Goal: Task Accomplishment & Management: Use online tool/utility

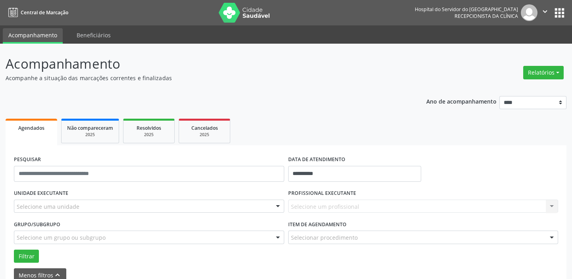
click at [77, 206] on div "Selecione uma unidade" at bounding box center [149, 206] width 270 height 13
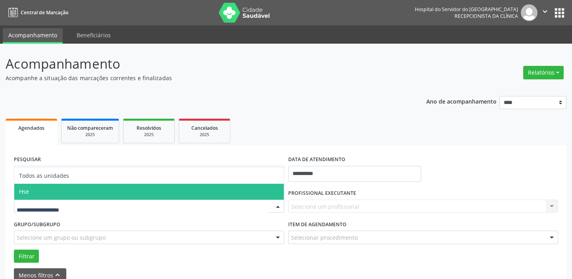
click at [37, 188] on span "Hse" at bounding box center [148, 192] width 269 height 16
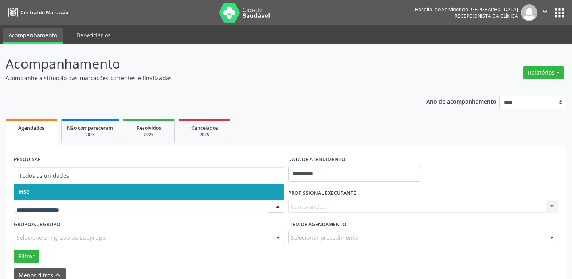
click at [56, 186] on span "Hse" at bounding box center [148, 192] width 269 height 16
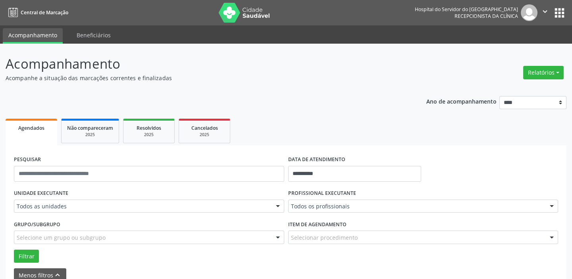
click at [60, 211] on div "Todos as unidades" at bounding box center [149, 206] width 270 height 13
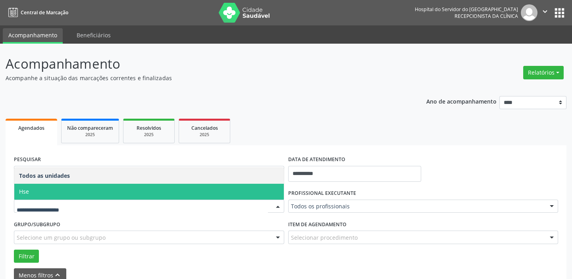
drag, startPoint x: 36, startPoint y: 191, endPoint x: 40, endPoint y: 188, distance: 4.5
click at [36, 191] on span "Hse" at bounding box center [148, 192] width 269 height 16
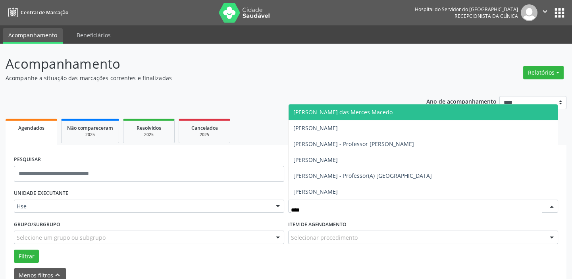
type input "*****"
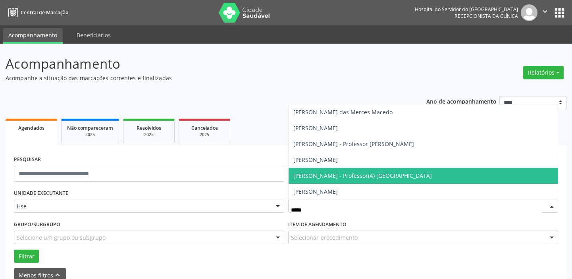
click at [354, 176] on span "[PERSON_NAME] - Professor(A) [GEOGRAPHIC_DATA]" at bounding box center [362, 176] width 138 height 8
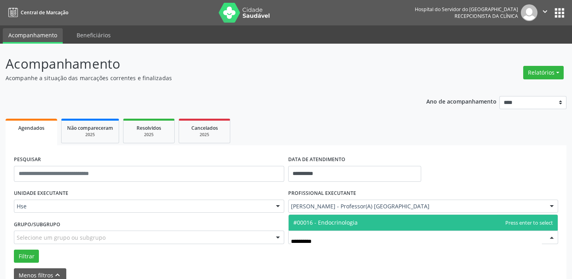
type input "**********"
click at [330, 225] on span "#00016 - Endocrinologia" at bounding box center [325, 223] width 64 height 8
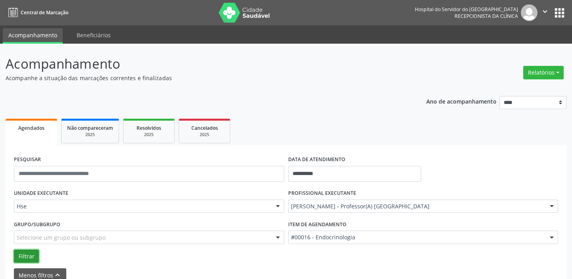
click at [25, 254] on button "Filtrar" at bounding box center [26, 256] width 25 height 13
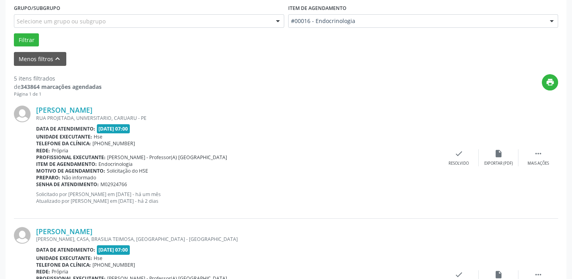
scroll to position [252, 0]
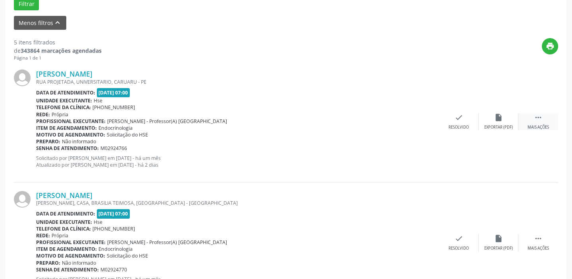
drag, startPoint x: 539, startPoint y: 116, endPoint x: 532, endPoint y: 116, distance: 7.1
click at [539, 116] on icon "" at bounding box center [538, 117] width 9 height 9
click at [505, 119] on div "alarm_off Não compareceu" at bounding box center [498, 121] width 40 height 17
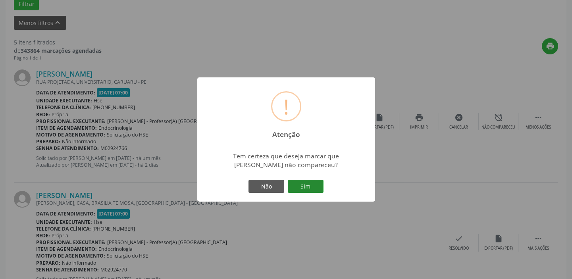
click at [298, 188] on button "Sim" at bounding box center [306, 186] width 36 height 13
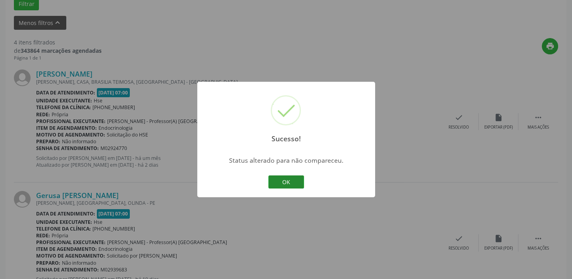
click at [283, 179] on button "OK" at bounding box center [286, 181] width 36 height 13
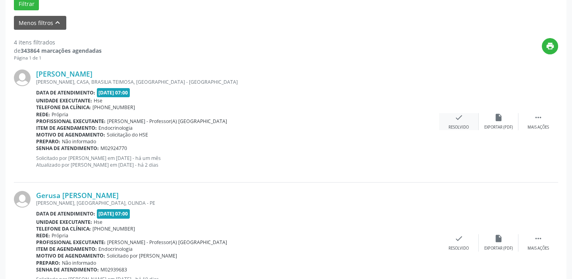
click at [463, 121] on div "check Resolvido" at bounding box center [459, 121] width 40 height 17
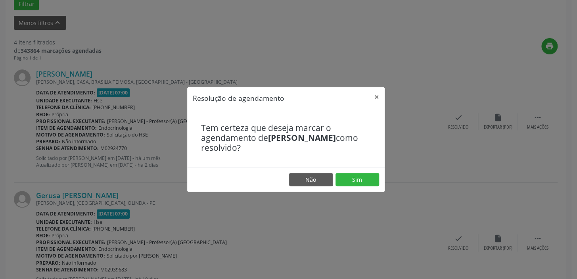
click at [333, 179] on footer "Não Sim" at bounding box center [286, 179] width 198 height 25
click at [345, 181] on button "Sim" at bounding box center [358, 179] width 44 height 13
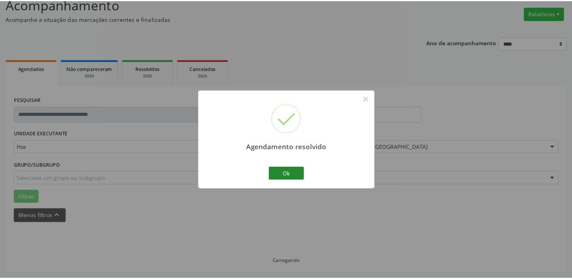
scroll to position [59, 0]
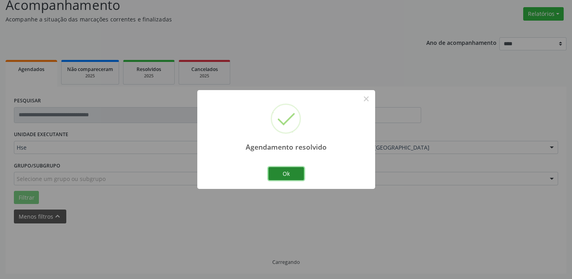
click at [296, 174] on button "Ok" at bounding box center [286, 173] width 36 height 13
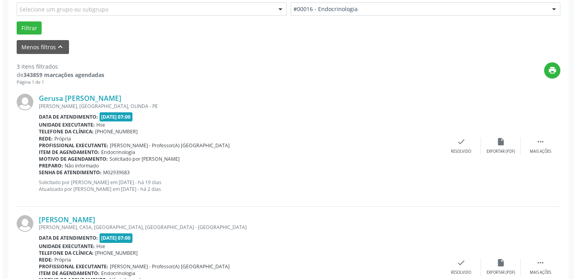
scroll to position [239, 0]
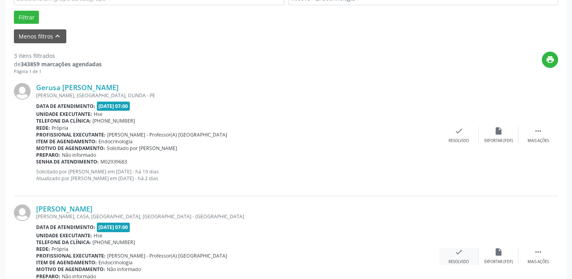
click at [464, 254] on div "check Resolvido" at bounding box center [459, 256] width 40 height 17
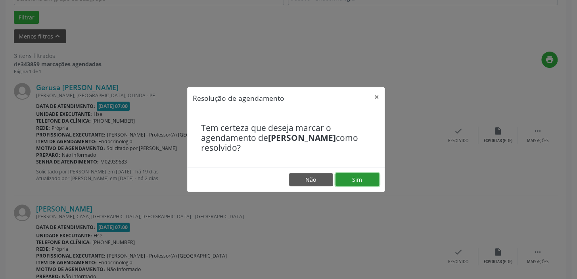
click at [353, 178] on button "Sim" at bounding box center [358, 179] width 44 height 13
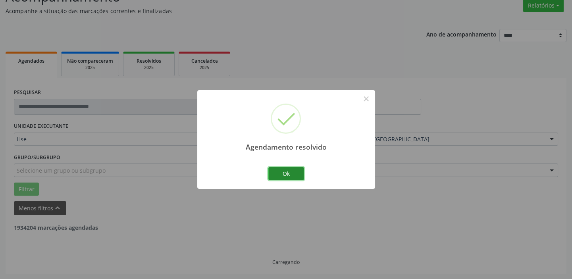
click at [294, 168] on button "Ok" at bounding box center [286, 173] width 36 height 13
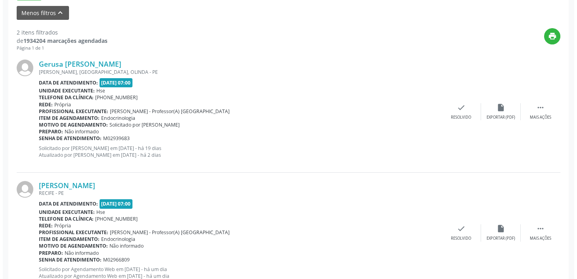
scroll to position [275, 0]
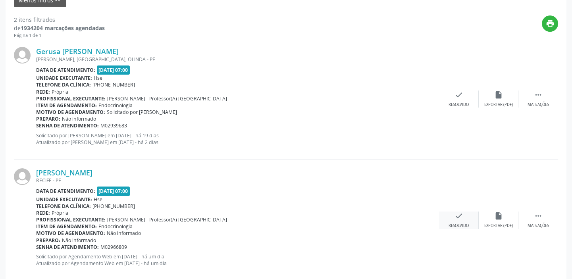
click at [467, 223] on div "Resolvido" at bounding box center [458, 226] width 20 height 6
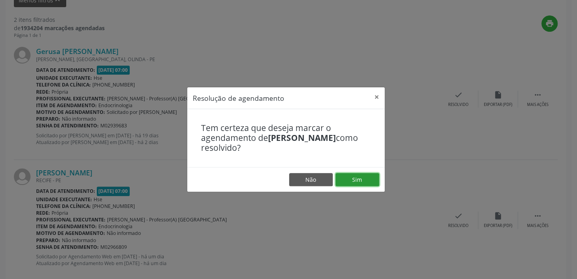
click at [359, 181] on button "Sim" at bounding box center [358, 179] width 44 height 13
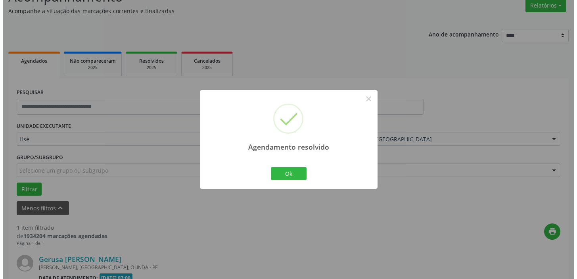
scroll to position [169, 0]
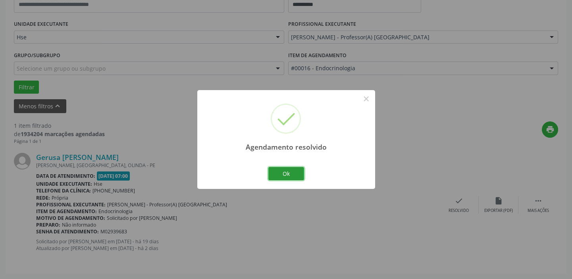
drag, startPoint x: 299, startPoint y: 178, endPoint x: 290, endPoint y: 173, distance: 10.6
click at [299, 178] on button "Ok" at bounding box center [286, 173] width 36 height 13
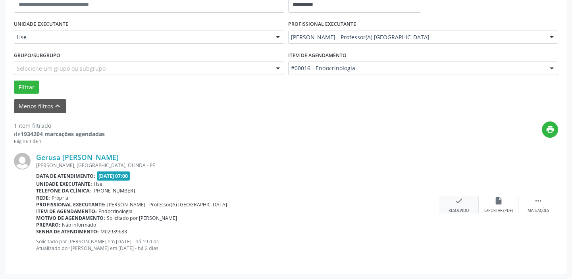
click at [453, 202] on div "check Resolvido" at bounding box center [459, 204] width 40 height 17
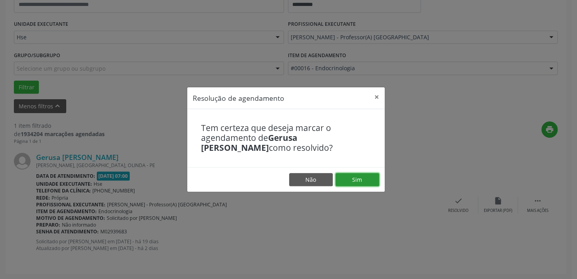
click at [361, 178] on button "Sim" at bounding box center [358, 179] width 44 height 13
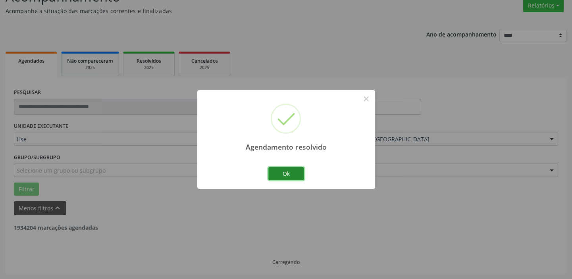
drag, startPoint x: 258, startPoint y: 169, endPoint x: 271, endPoint y: 171, distance: 12.8
click at [271, 171] on button "Ok" at bounding box center [286, 173] width 36 height 13
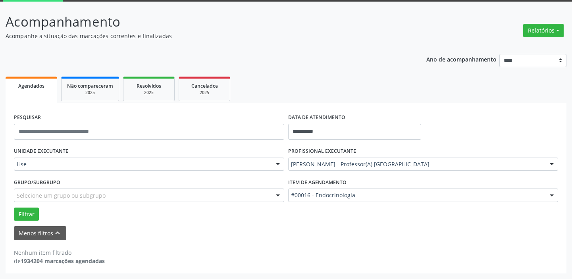
scroll to position [41, 0]
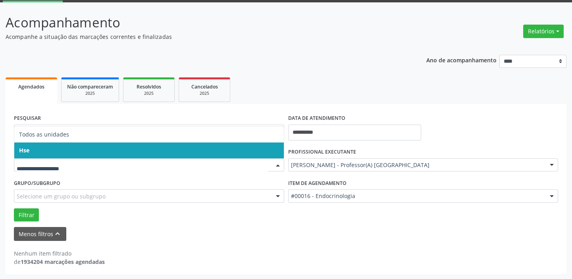
click at [39, 146] on span "Hse" at bounding box center [148, 150] width 269 height 16
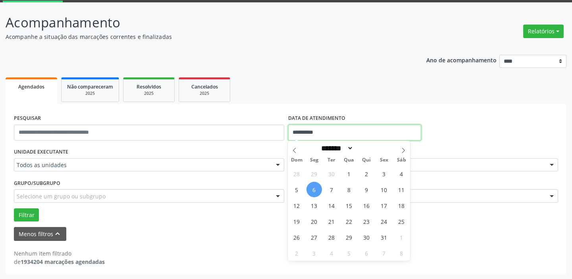
click at [332, 131] on input "**********" at bounding box center [354, 133] width 133 height 16
click at [314, 189] on span "6" at bounding box center [313, 189] width 15 height 15
type input "**********"
click at [314, 191] on span "6" at bounding box center [313, 189] width 15 height 15
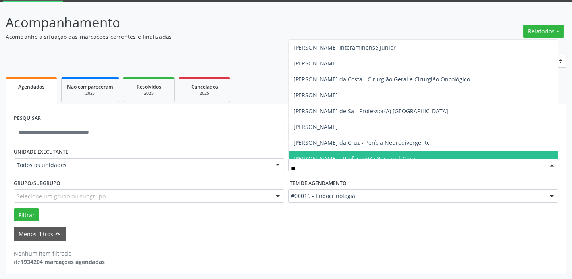
type input "***"
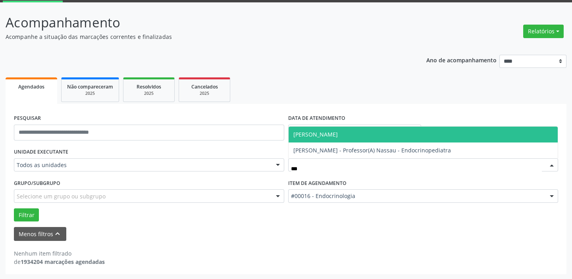
click at [332, 135] on span "[PERSON_NAME]" at bounding box center [315, 135] width 44 height 8
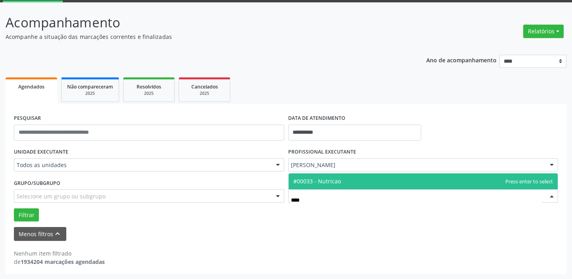
type input "*****"
click at [346, 179] on span "#00033 - Nutricao" at bounding box center [422, 181] width 269 height 16
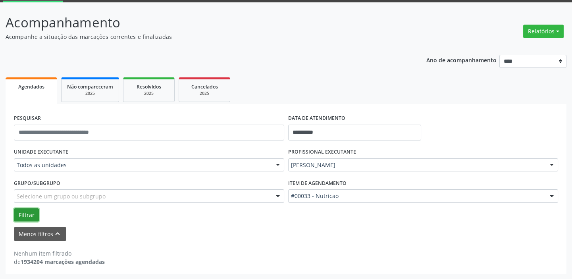
click at [28, 212] on button "Filtrar" at bounding box center [26, 214] width 25 height 13
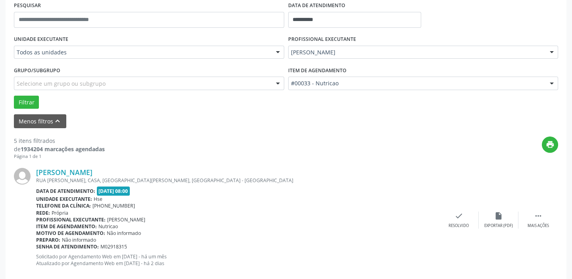
scroll to position [222, 0]
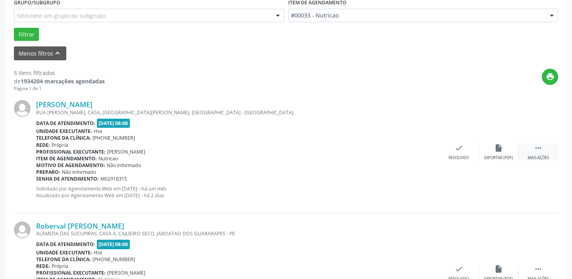
click at [543, 147] on div " Mais ações" at bounding box center [538, 152] width 40 height 17
click at [508, 153] on div "alarm_off Não compareceu" at bounding box center [498, 152] width 40 height 17
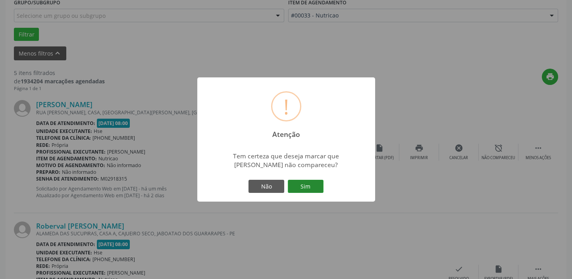
click at [309, 182] on button "Sim" at bounding box center [306, 186] width 36 height 13
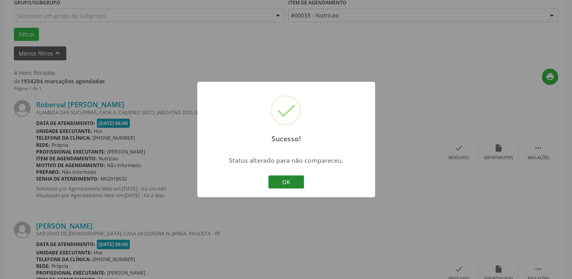
click at [276, 184] on button "OK" at bounding box center [286, 181] width 36 height 13
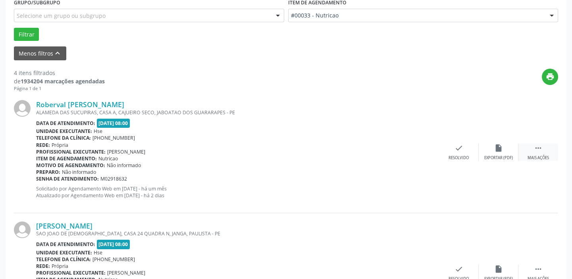
drag, startPoint x: 545, startPoint y: 150, endPoint x: 532, endPoint y: 154, distance: 13.4
click at [545, 150] on div " Mais ações" at bounding box center [538, 152] width 40 height 17
click at [494, 153] on div "alarm_off Não compareceu" at bounding box center [498, 152] width 40 height 17
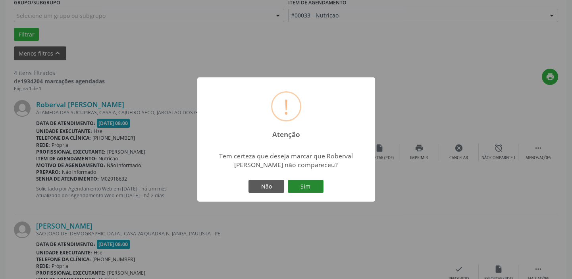
click at [296, 187] on button "Sim" at bounding box center [306, 186] width 36 height 13
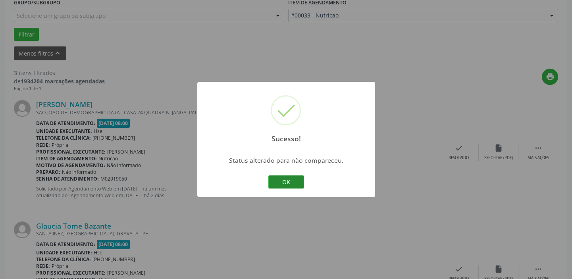
click at [296, 185] on button "OK" at bounding box center [286, 181] width 36 height 13
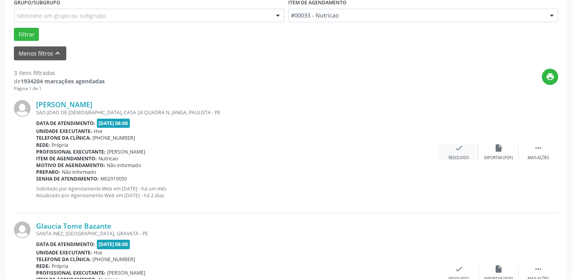
click at [464, 149] on div "check Resolvido" at bounding box center [459, 152] width 40 height 17
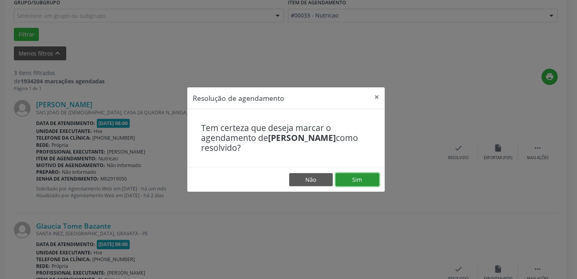
click at [356, 179] on button "Sim" at bounding box center [358, 179] width 44 height 13
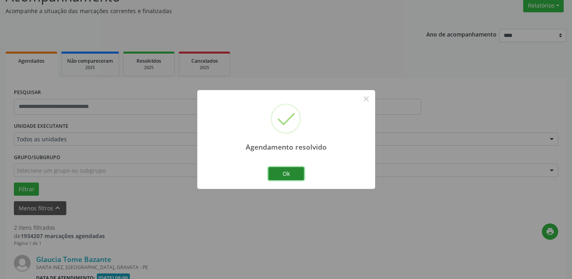
click at [296, 173] on button "Ok" at bounding box center [286, 173] width 36 height 13
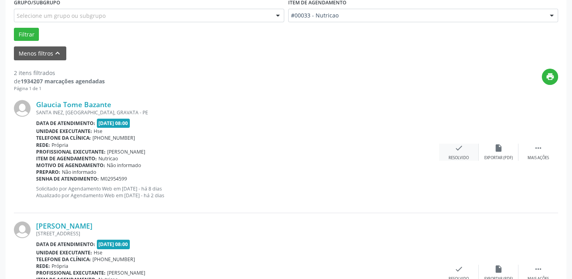
click at [468, 151] on div "check Resolvido" at bounding box center [459, 152] width 40 height 17
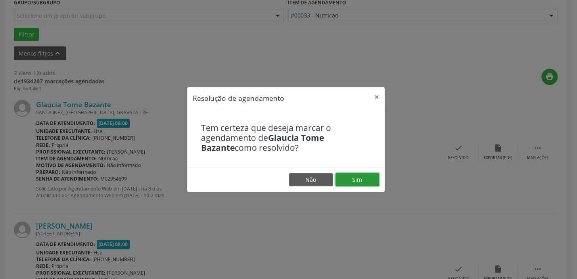
click at [353, 179] on button "Sim" at bounding box center [358, 179] width 44 height 13
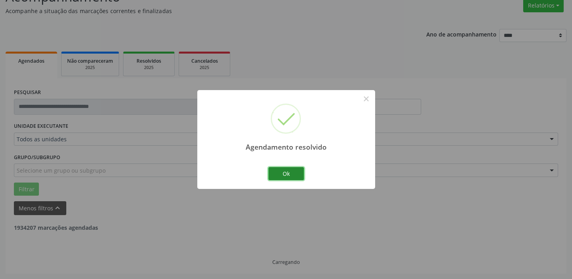
click at [287, 178] on button "Ok" at bounding box center [286, 173] width 36 height 13
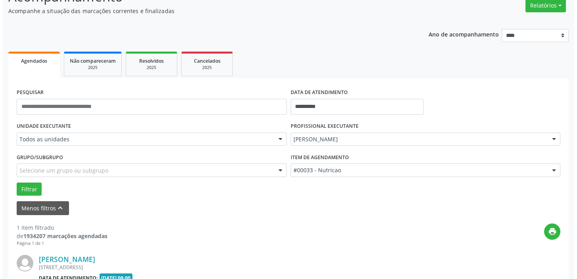
scroll to position [169, 0]
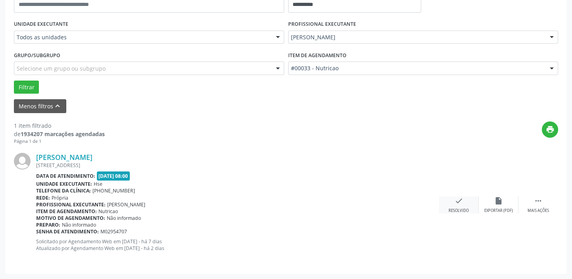
click at [455, 208] on div "Resolvido" at bounding box center [458, 211] width 20 height 6
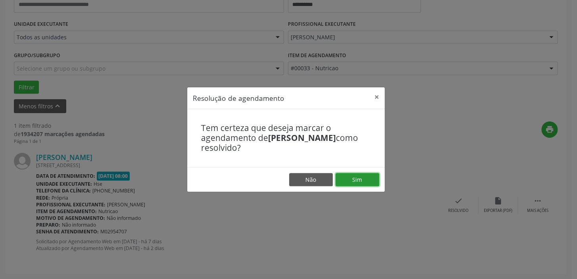
click at [359, 183] on button "Sim" at bounding box center [358, 179] width 44 height 13
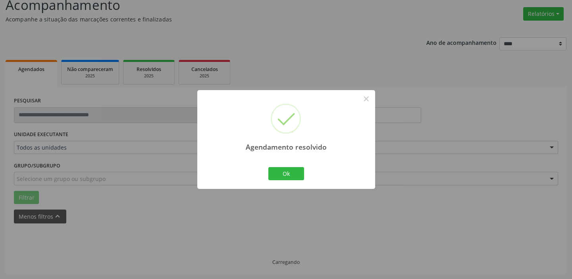
scroll to position [41, 0]
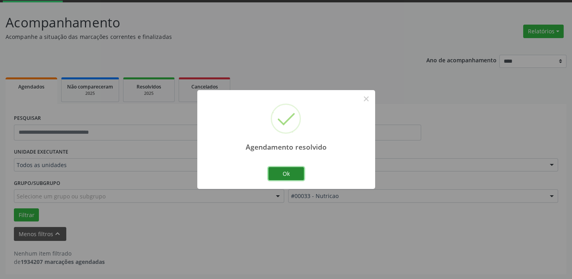
click at [294, 173] on button "Ok" at bounding box center [286, 173] width 36 height 13
